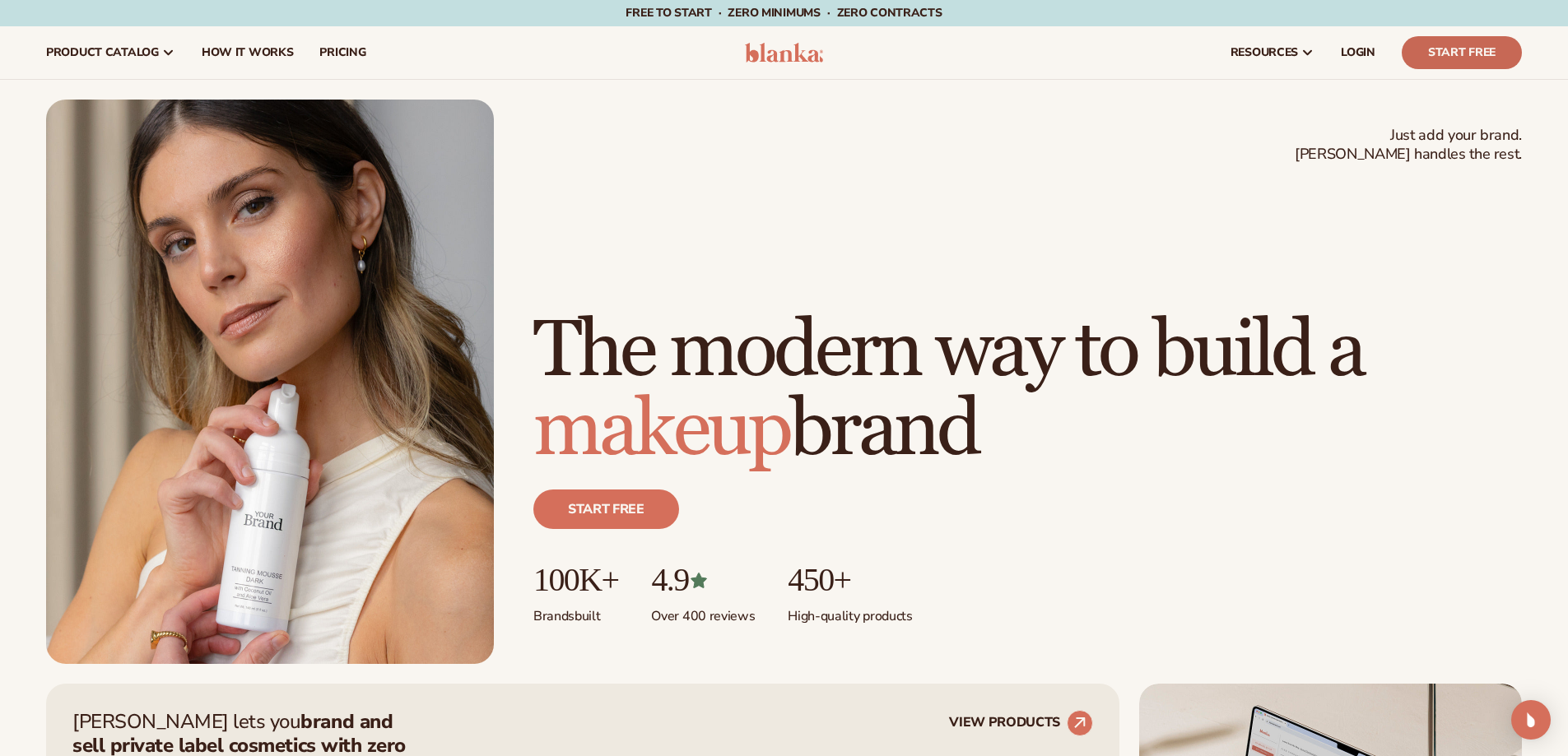
click at [1438, 57] on link "Start Free" at bounding box center [1462, 52] width 120 height 33
